Goal: Complete application form: Complete application form

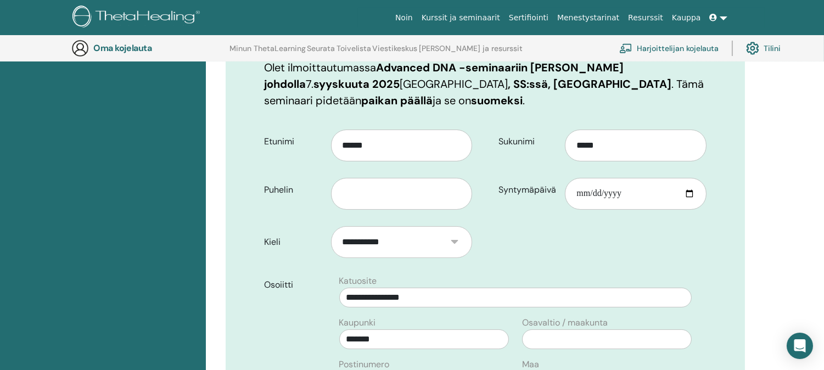
scroll to position [193, 0]
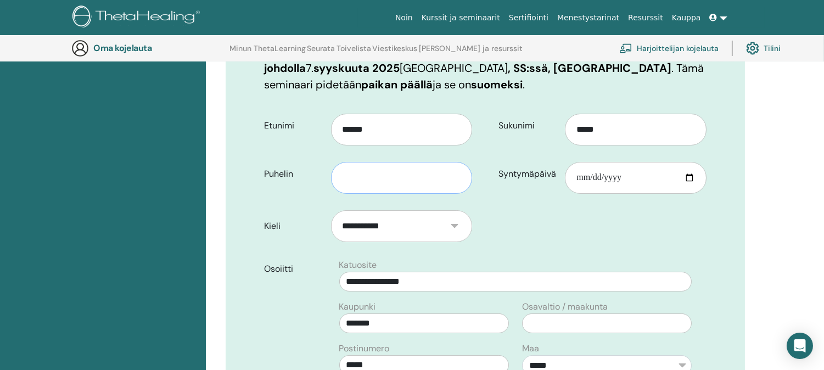
click at [338, 179] on input "text" at bounding box center [402, 178] width 142 height 32
type input "**********"
click at [617, 177] on input "Syntymäpäivä" at bounding box center [636, 178] width 142 height 32
click at [624, 178] on input "Syntymäpäivä" at bounding box center [636, 178] width 142 height 32
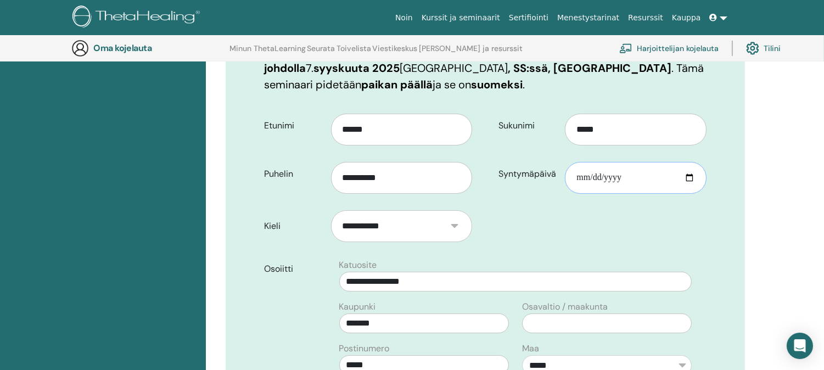
click at [624, 178] on input "Syntymäpäivä" at bounding box center [636, 178] width 142 height 32
click at [569, 187] on input "Syntymäpäivä" at bounding box center [636, 178] width 142 height 32
click at [638, 176] on input "Syntymäpäivä" at bounding box center [636, 178] width 142 height 32
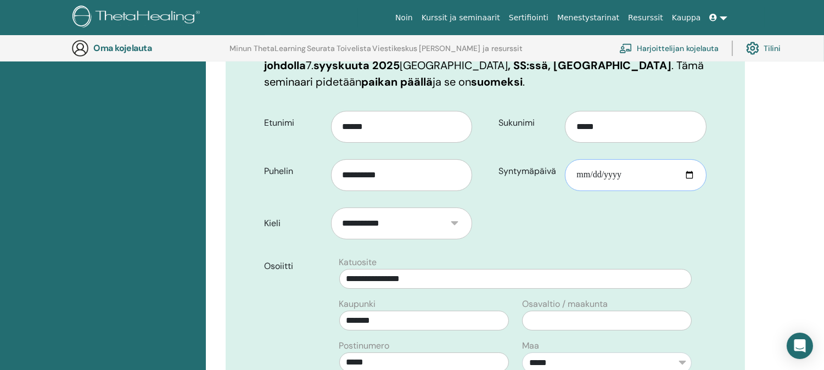
scroll to position [197, 0]
click at [689, 170] on input "Syntymäpäivä" at bounding box center [636, 175] width 142 height 32
click at [626, 169] on input "Syntymäpäivä" at bounding box center [636, 175] width 142 height 32
type input "**********"
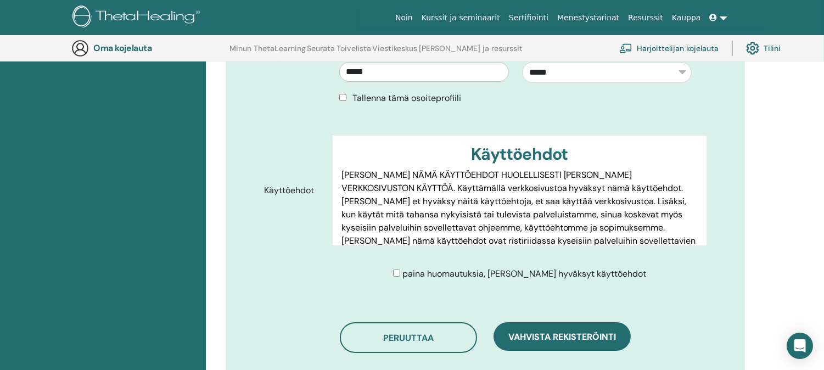
scroll to position [489, 0]
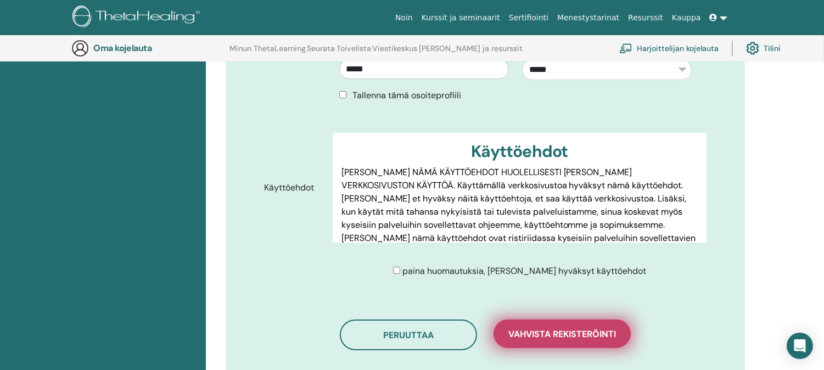
click at [550, 329] on font "Vahvista rekisteröinti" at bounding box center [562, 334] width 108 height 12
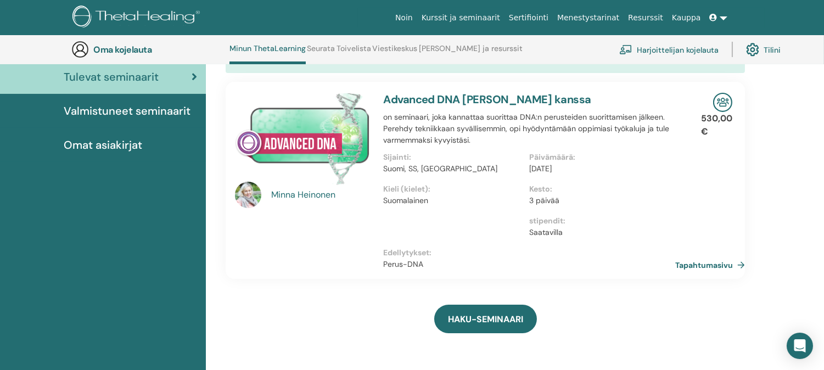
scroll to position [127, 0]
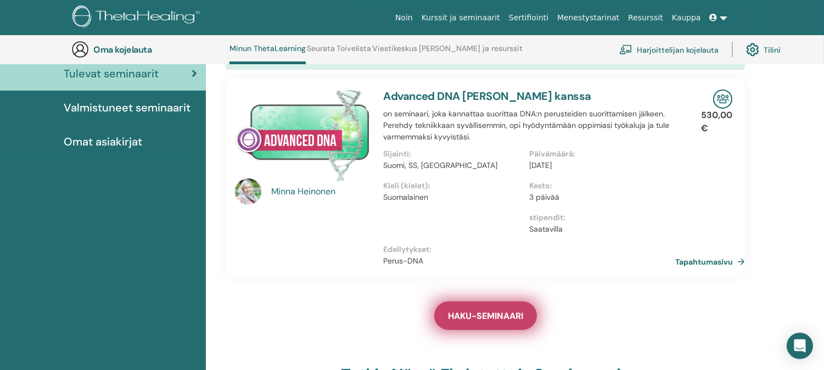
click at [498, 305] on link "HAKU-SEMINAARI" at bounding box center [485, 315] width 103 height 29
